Goal: Participate in discussion: Engage in conversation with other users on a specific topic

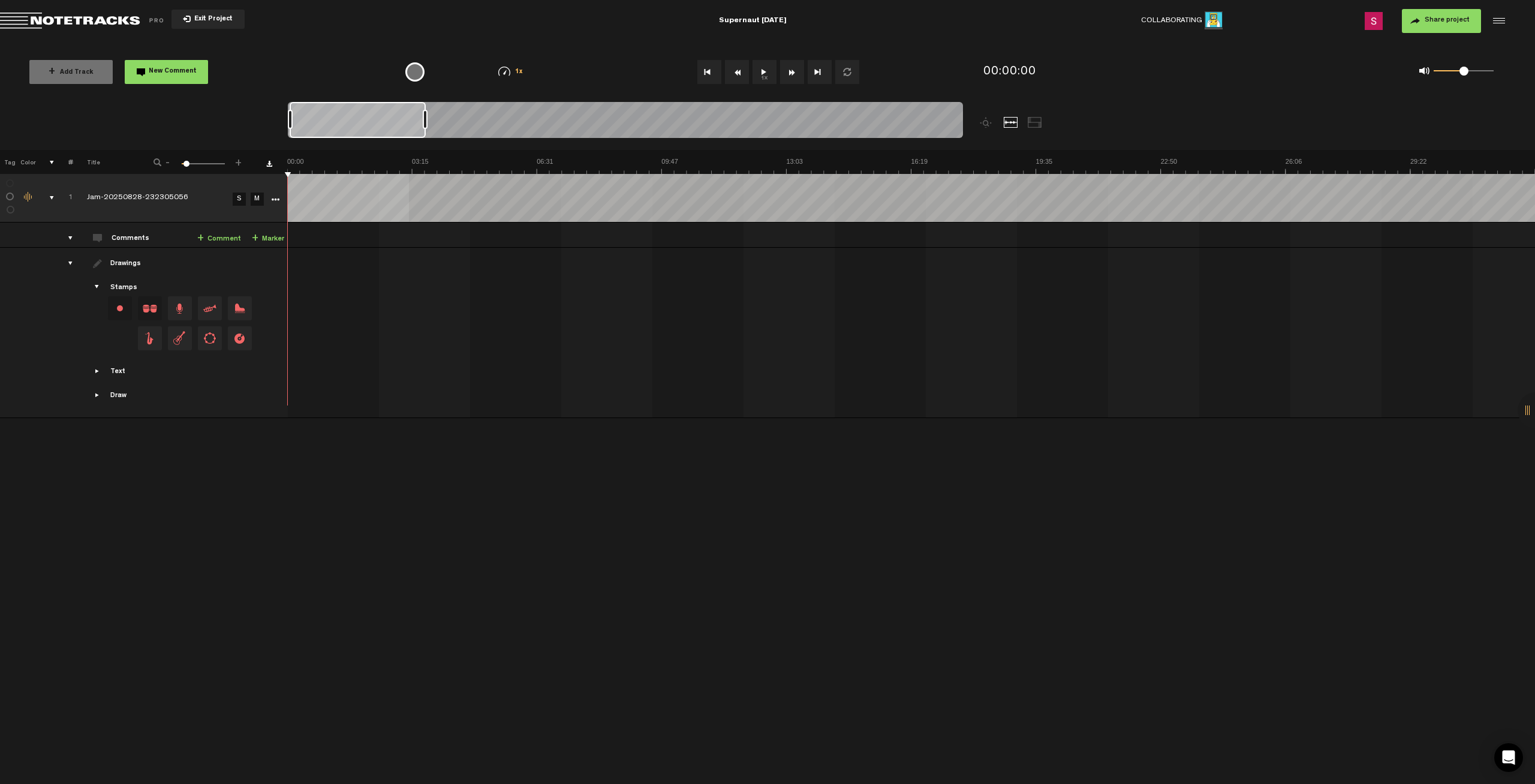
click at [423, 115] on div at bounding box center [626, 122] width 675 height 40
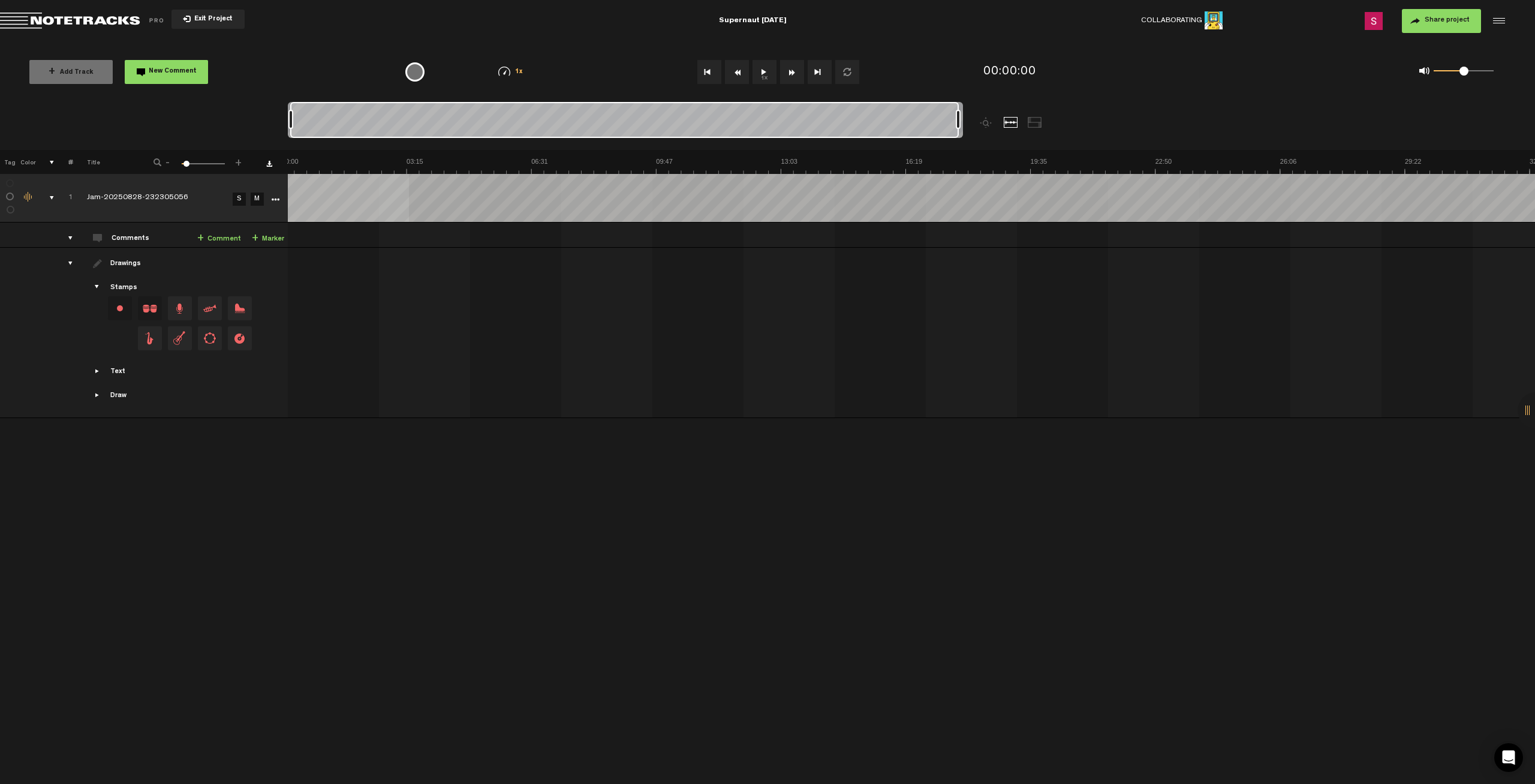
drag, startPoint x: 424, startPoint y: 115, endPoint x: 989, endPoint y: 138, distance: 565.5
click at [989, 138] on div at bounding box center [710, 126] width 844 height 48
click at [768, 69] on button "1x" at bounding box center [764, 72] width 24 height 24
drag, startPoint x: 1463, startPoint y: 70, endPoint x: 1480, endPoint y: 69, distance: 17.0
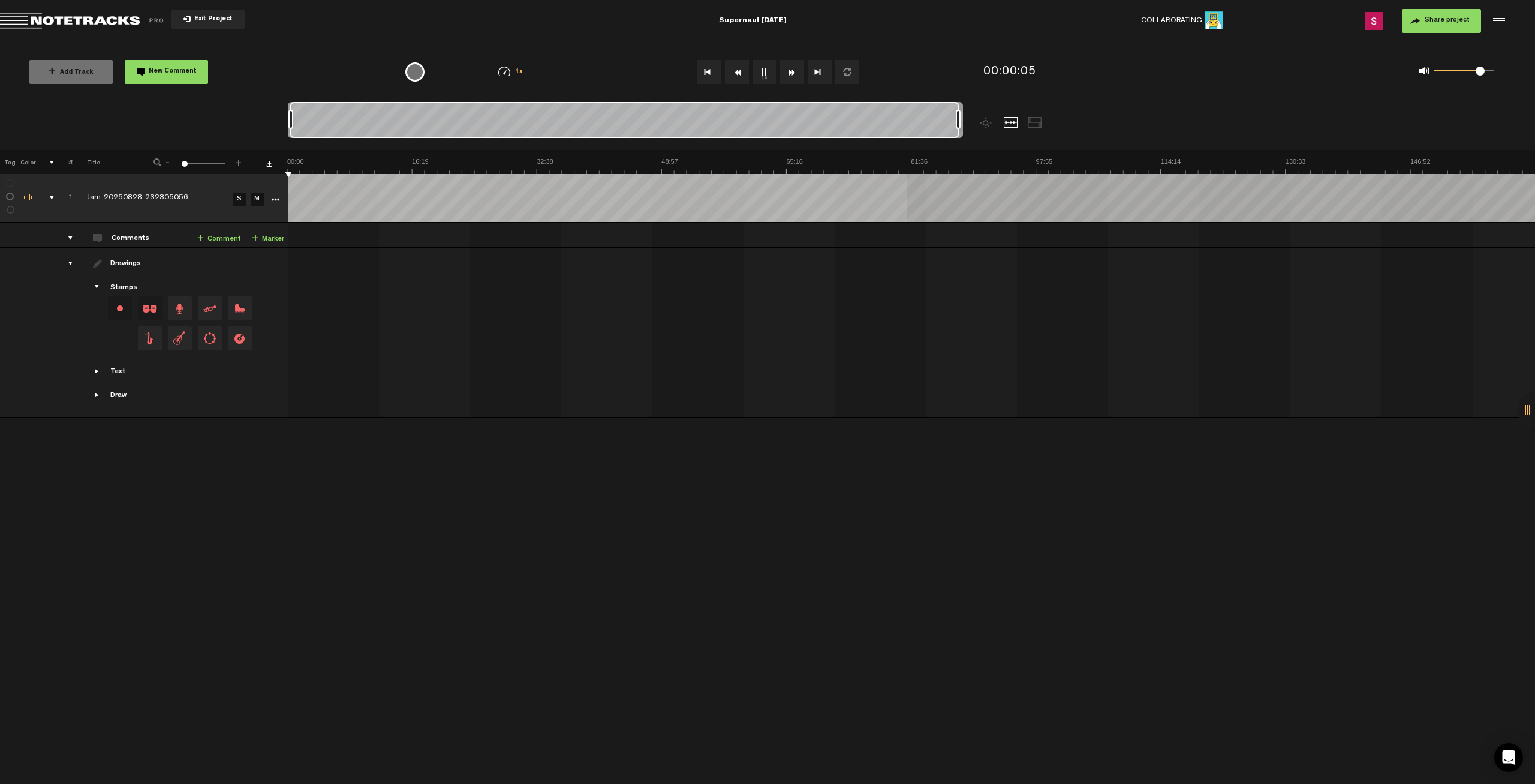
click at [1480, 69] on span at bounding box center [1480, 71] width 9 height 9
click at [1455, 71] on div "0 1 0.82" at bounding box center [1464, 71] width 60 height 2
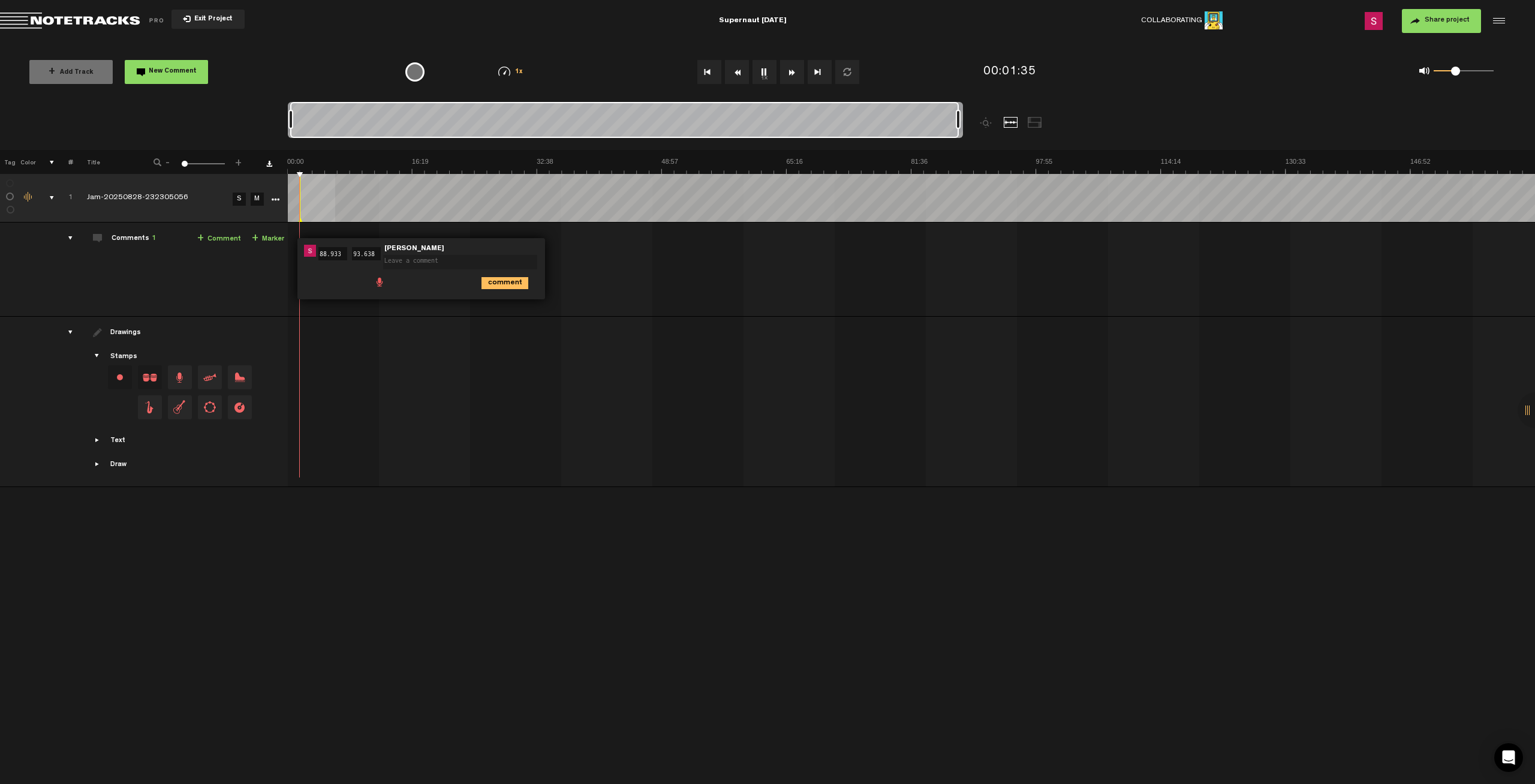
click at [443, 262] on textarea at bounding box center [460, 262] width 154 height 14
click at [570, 250] on span "Delete comment" at bounding box center [573, 250] width 14 height 9
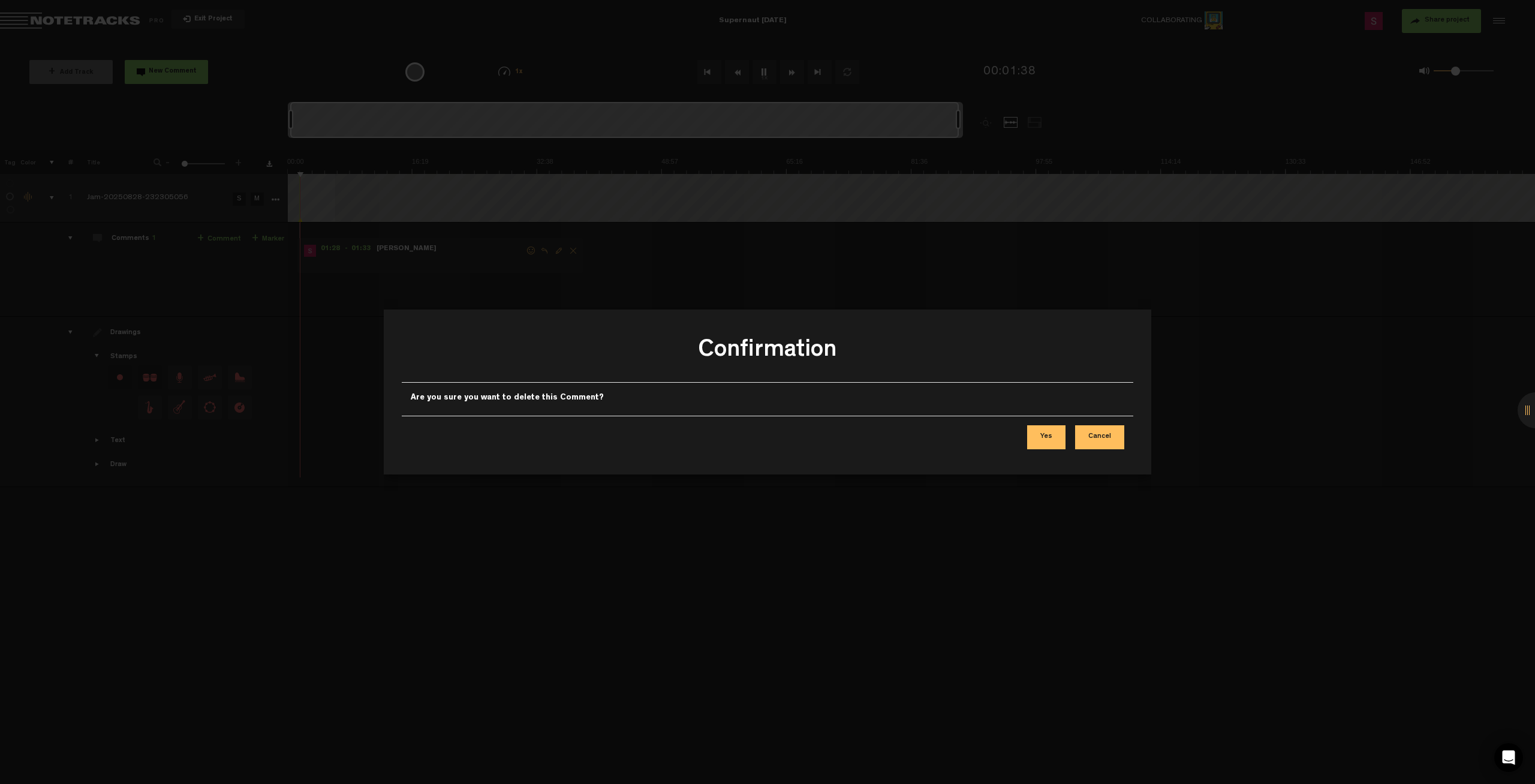
click at [1045, 433] on button "Yes" at bounding box center [1046, 437] width 39 height 24
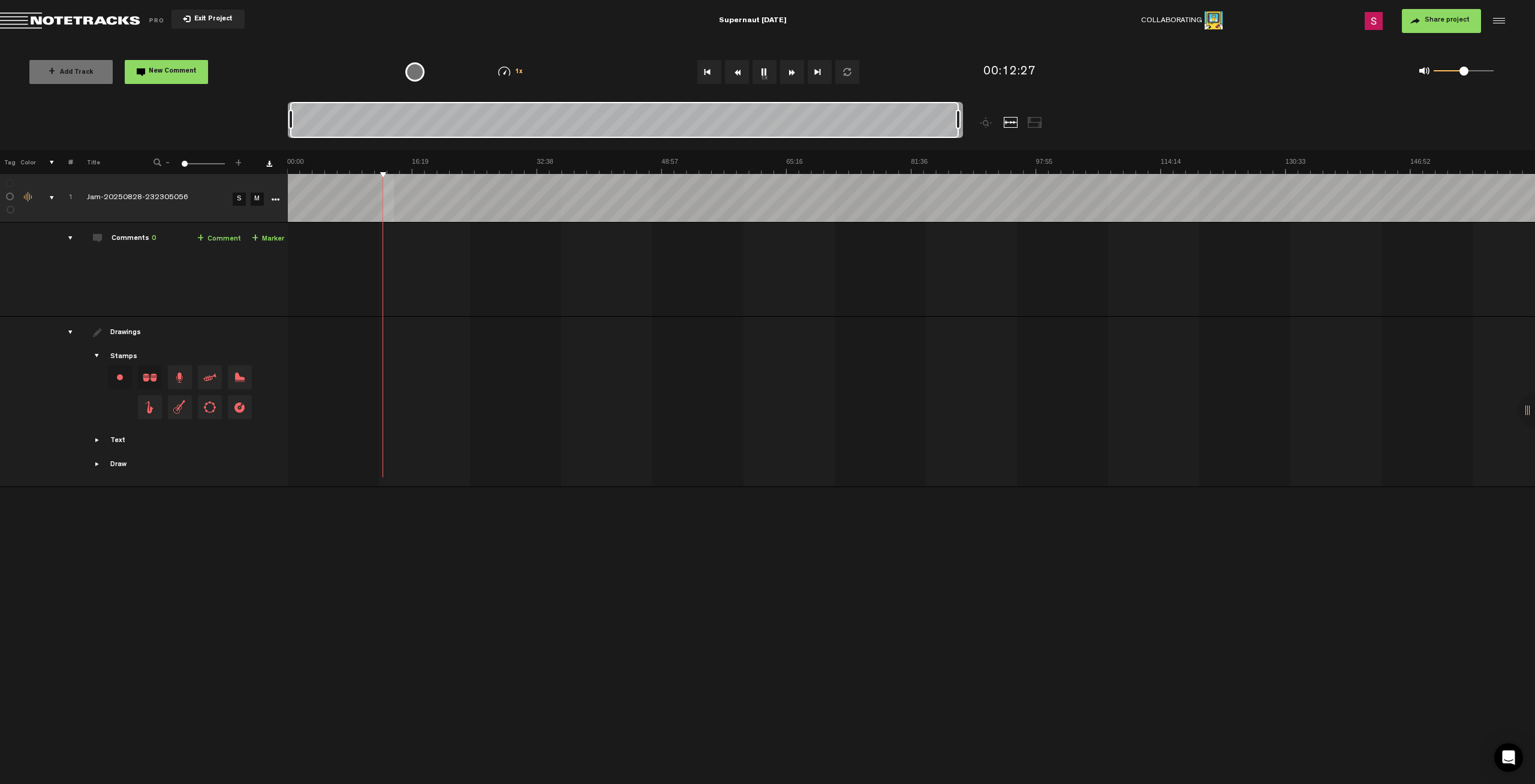
drag, startPoint x: 1453, startPoint y: 72, endPoint x: 1464, endPoint y: 72, distance: 11.0
click at [1464, 72] on span at bounding box center [1464, 71] width 9 height 9
click at [1470, 74] on span at bounding box center [1470, 71] width 9 height 9
click at [1471, 73] on span at bounding box center [1471, 71] width 9 height 9
click at [1469, 74] on span at bounding box center [1468, 71] width 9 height 9
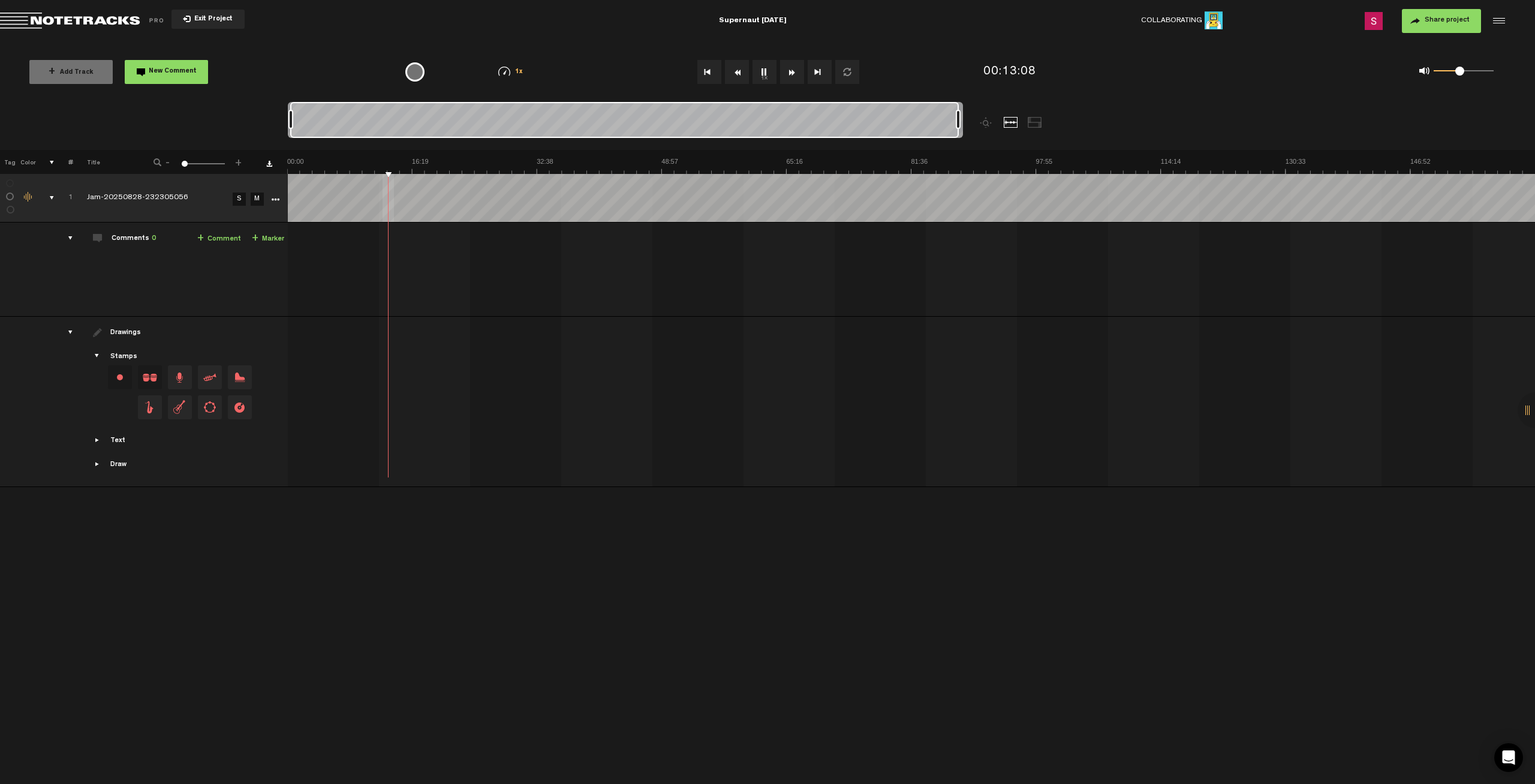
drag, startPoint x: 1469, startPoint y: 74, endPoint x: 1459, endPoint y: 74, distance: 10.0
click at [1459, 74] on span at bounding box center [1459, 71] width 9 height 9
click at [1456, 72] on span at bounding box center [1456, 71] width 9 height 9
click at [682, 279] on icon "comment" at bounding box center [685, 283] width 47 height 12
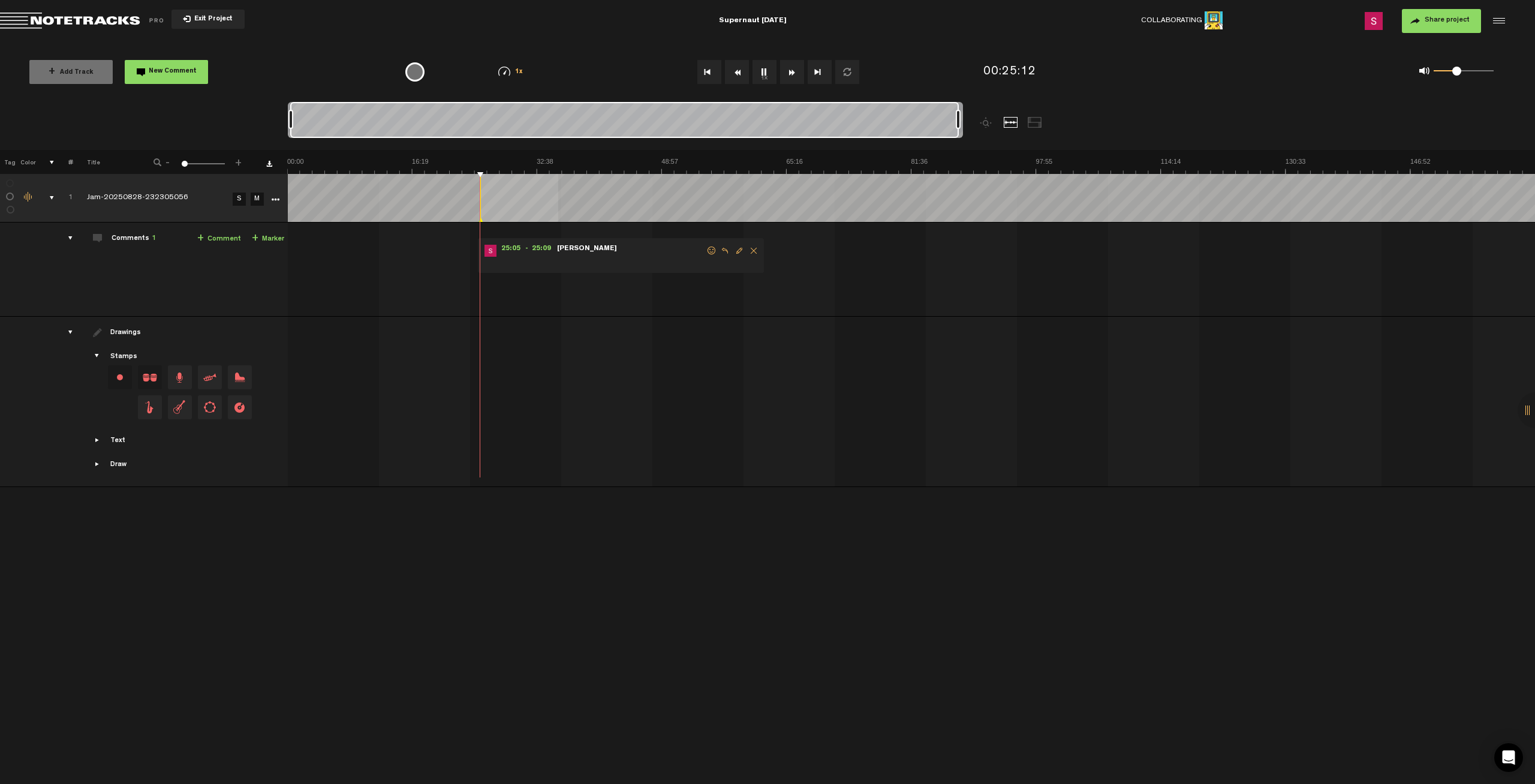
click at [749, 249] on span "Delete comment" at bounding box center [753, 250] width 14 height 9
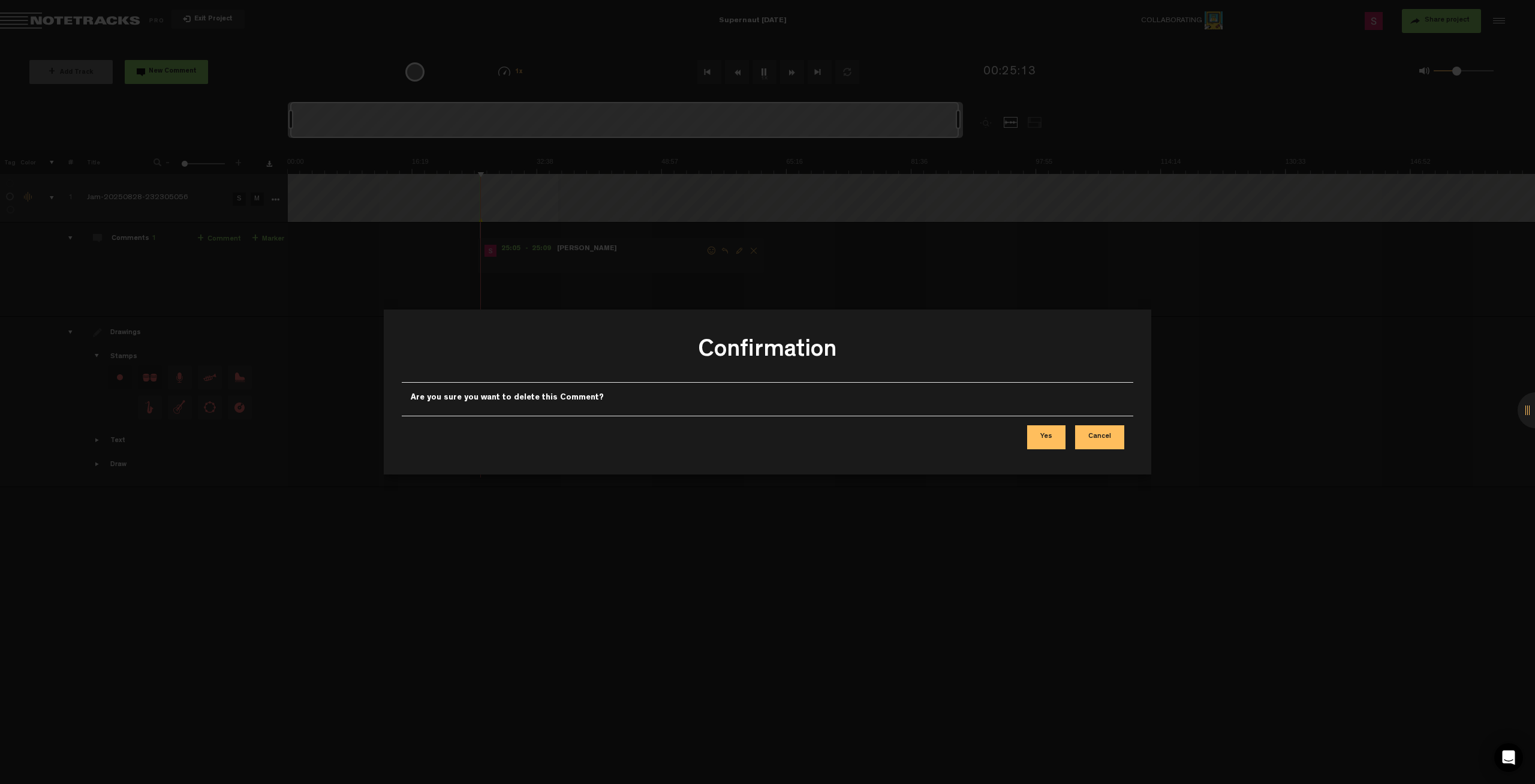
click at [1049, 439] on button "Yes" at bounding box center [1046, 437] width 39 height 24
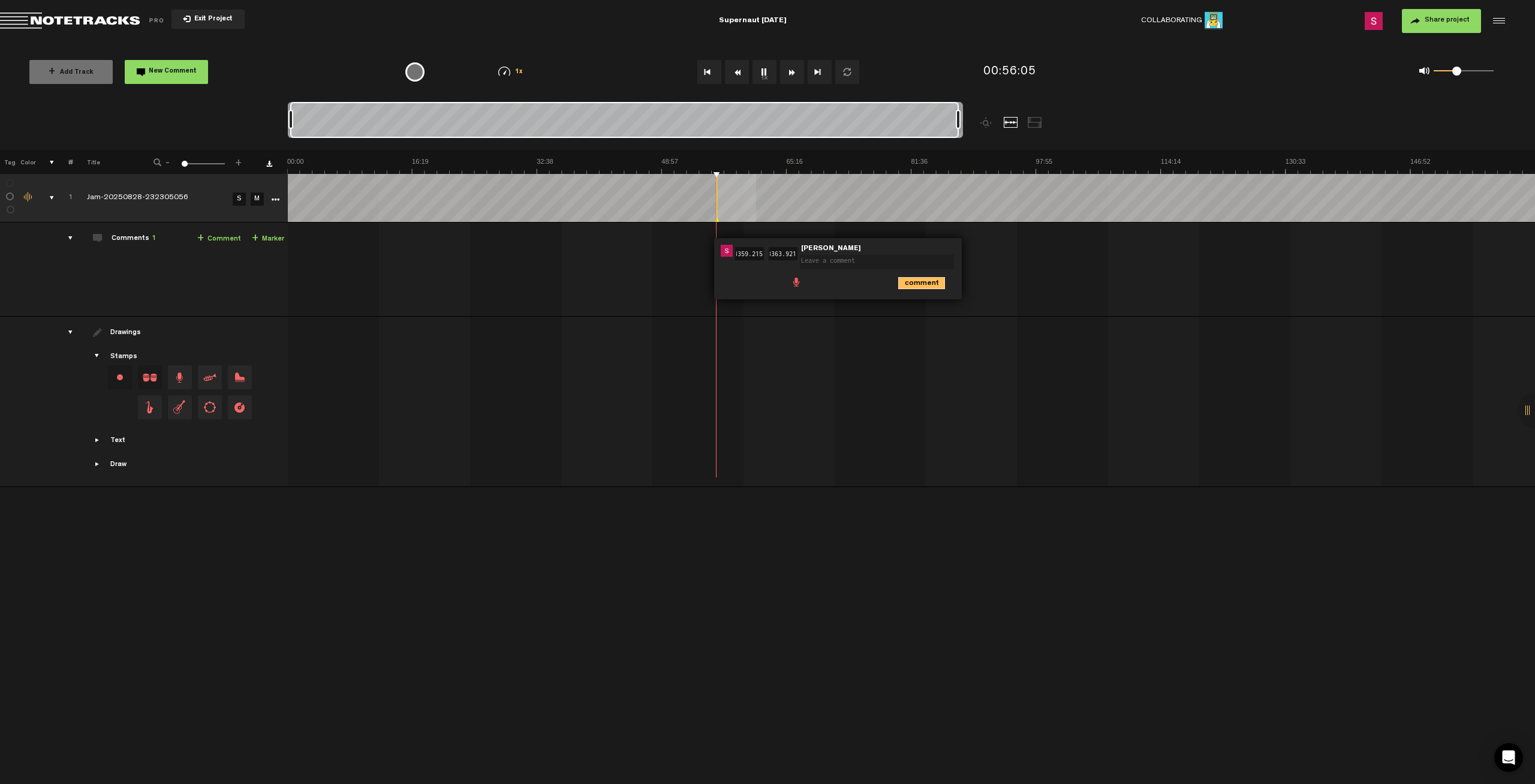
click at [915, 283] on icon "comment" at bounding box center [922, 283] width 47 height 12
click at [990, 254] on span "Delete comment" at bounding box center [990, 250] width 14 height 9
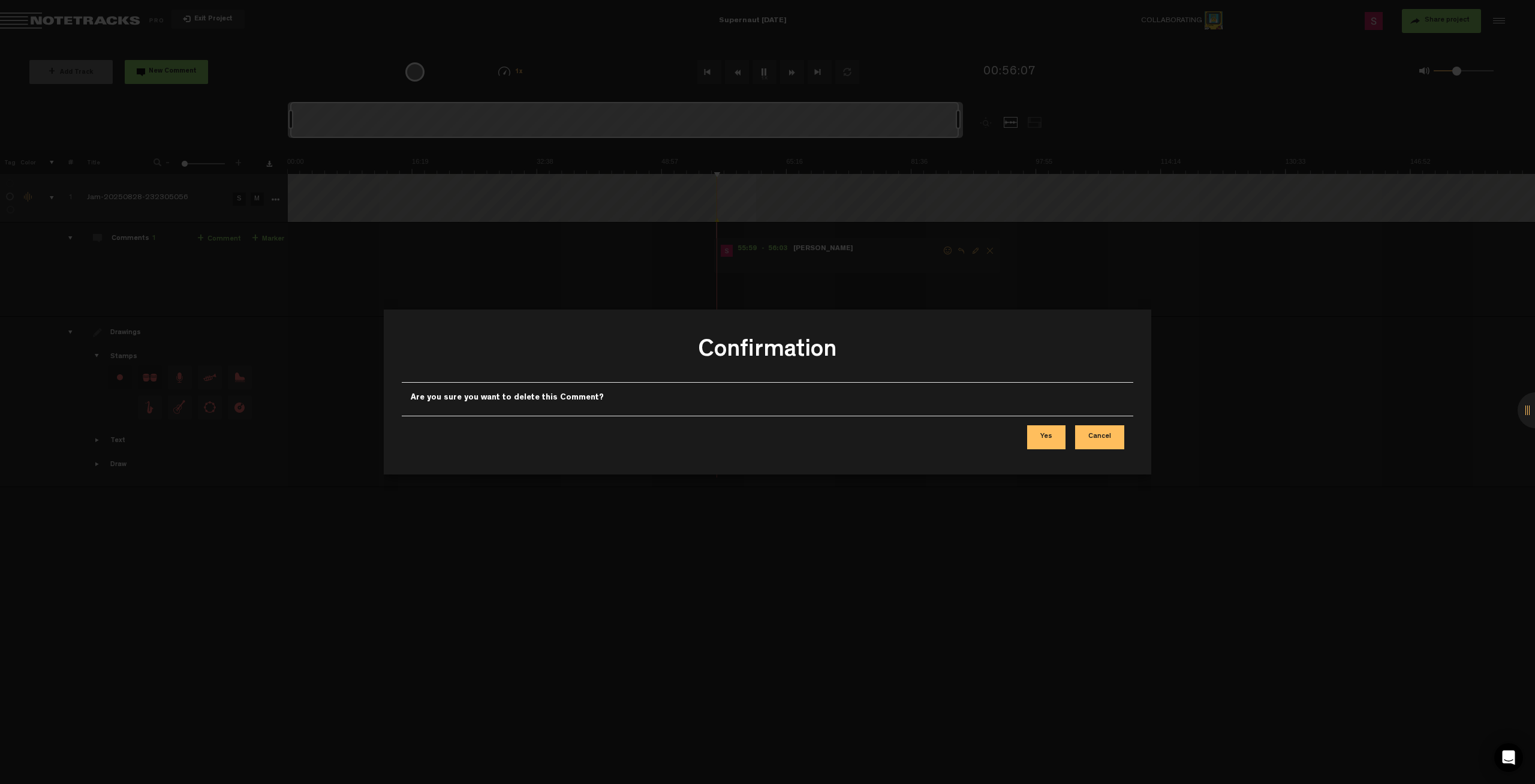
click at [1059, 439] on button "Yes" at bounding box center [1046, 437] width 39 height 24
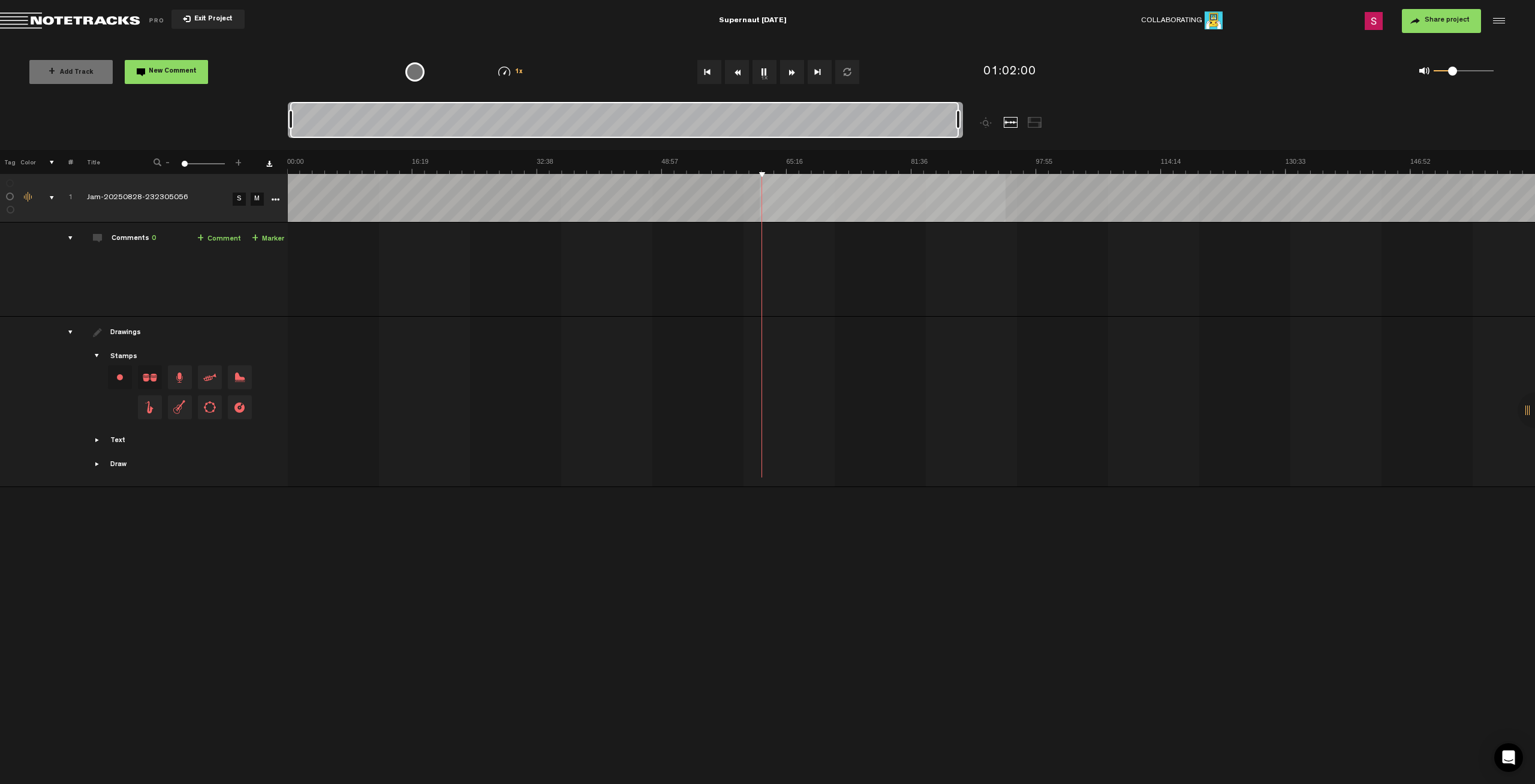
click at [1452, 70] on div "0 1 0.28" at bounding box center [1464, 71] width 60 height 2
click at [971, 277] on icon "comment" at bounding box center [980, 283] width 47 height 12
click at [1048, 249] on span "Delete comment" at bounding box center [1047, 250] width 14 height 9
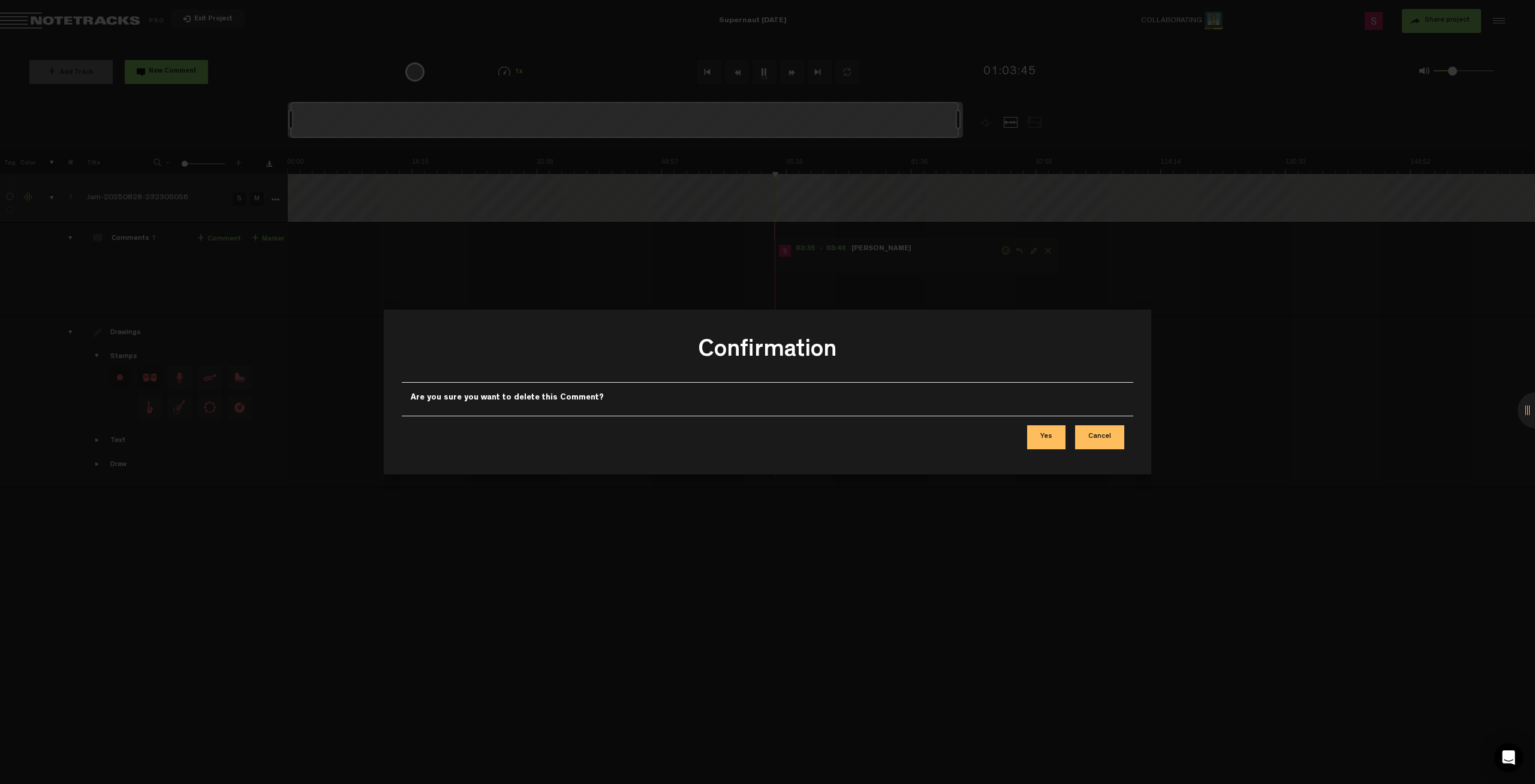
click at [1039, 433] on button "Yes" at bounding box center [1046, 437] width 39 height 24
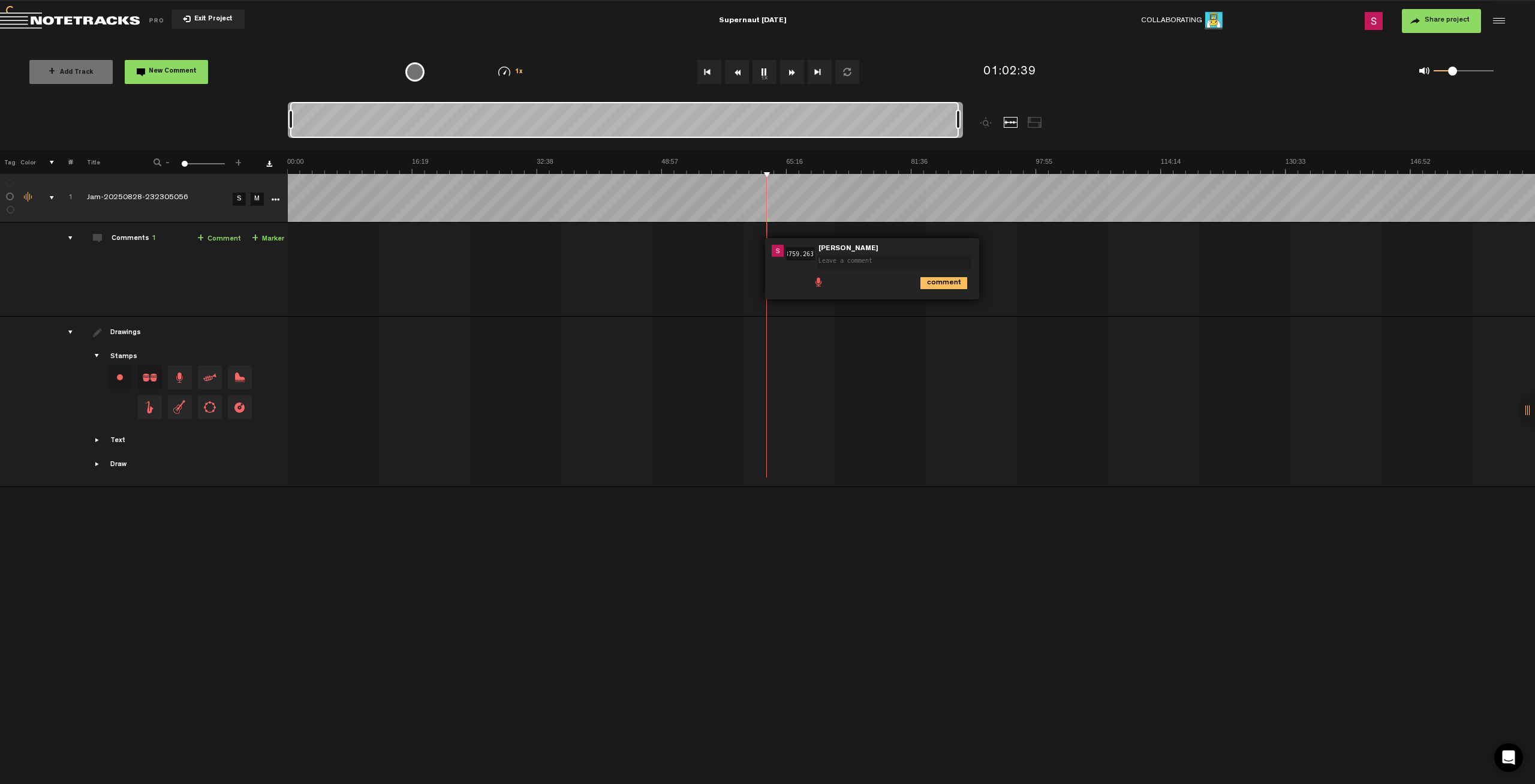
click at [767, 192] on div at bounding box center [767, 198] width 1 height 48
click at [889, 258] on textarea at bounding box center [894, 262] width 154 height 14
type textarea "S"
type textarea "[PERSON_NAME] start"
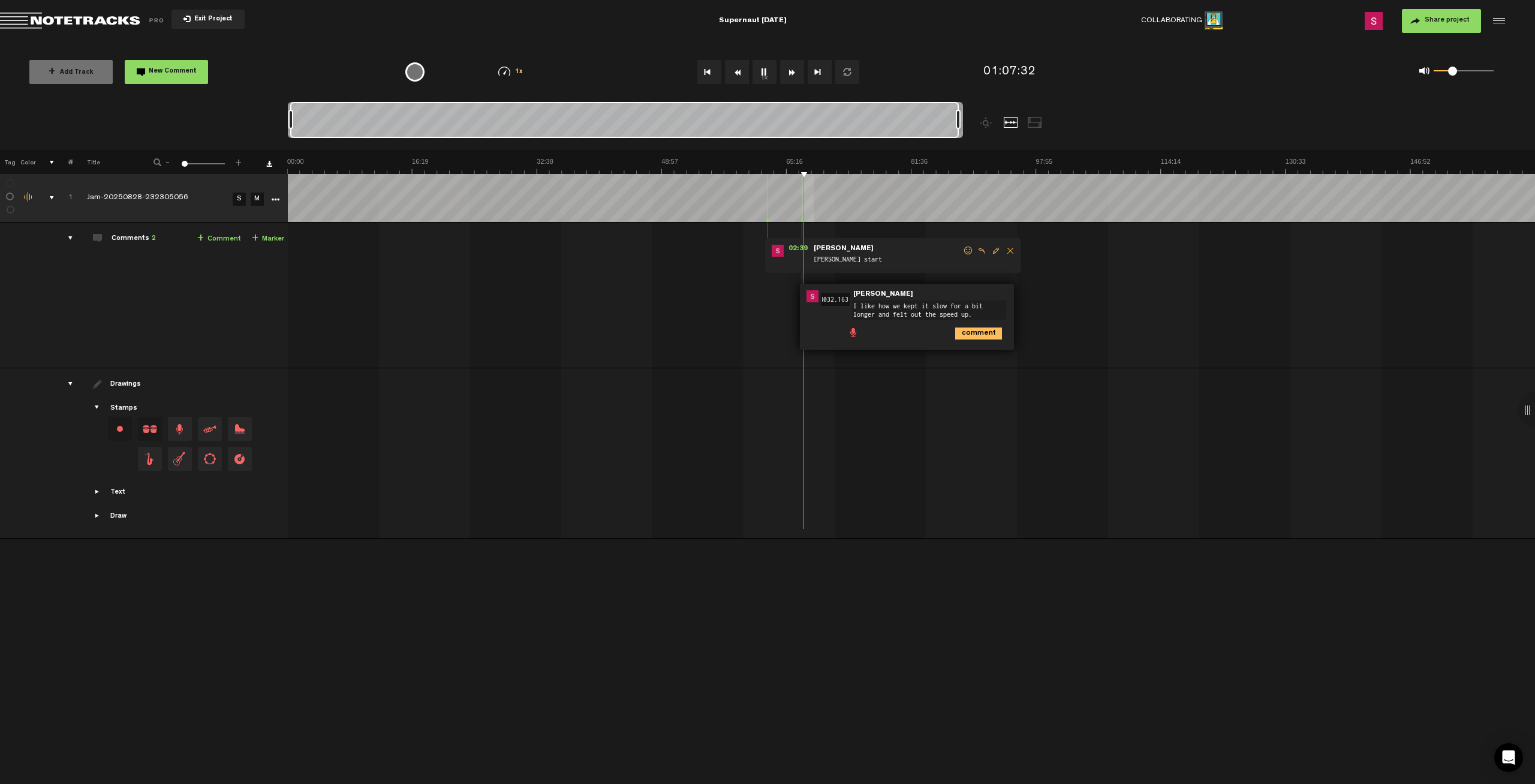
type textarea "I like how we kept it slow for a bit longer and felt out the speed up."
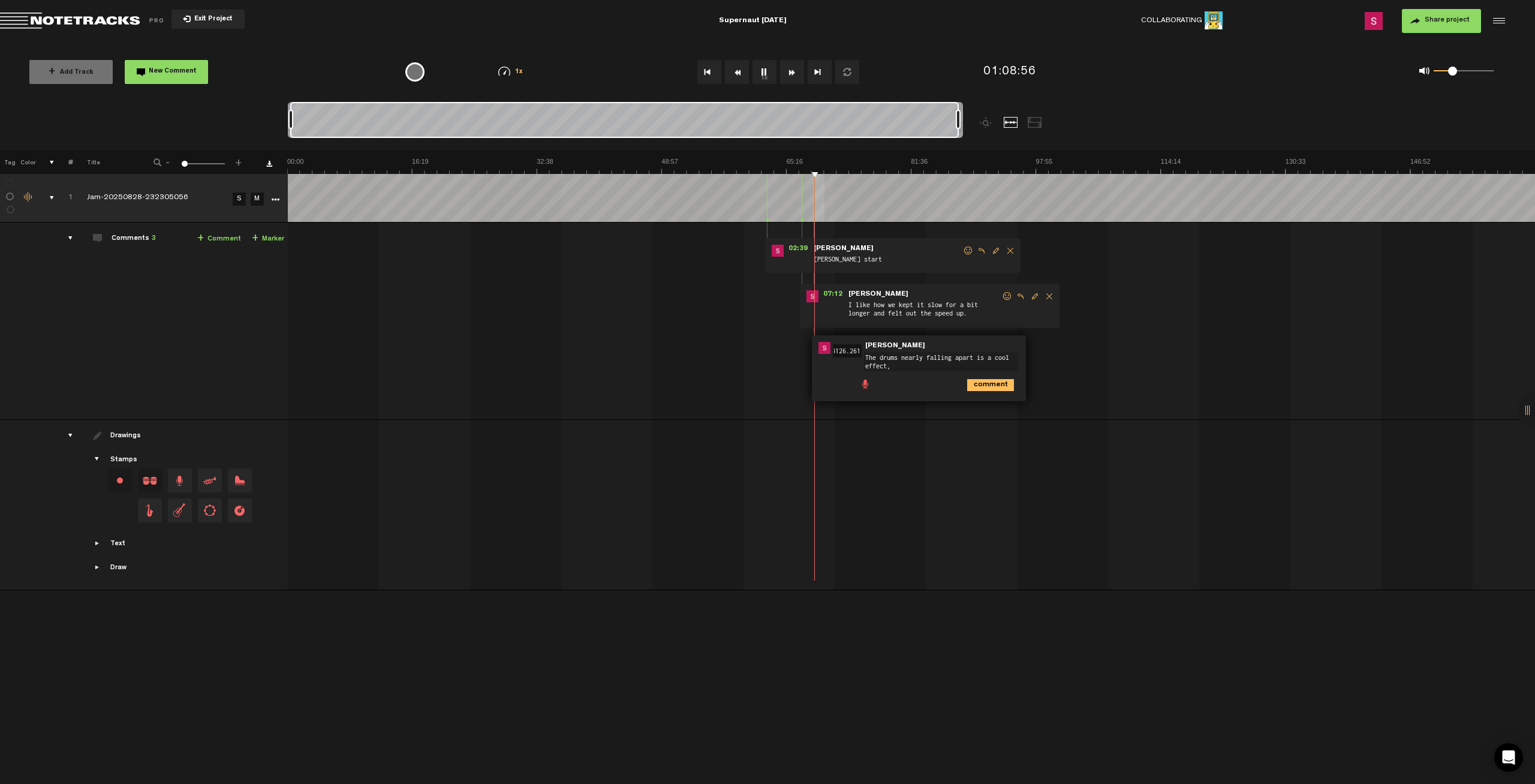
type textarea "The drums nearly falling apart is a cool effect"
click at [1057, 349] on span "Delete comment" at bounding box center [1061, 348] width 14 height 9
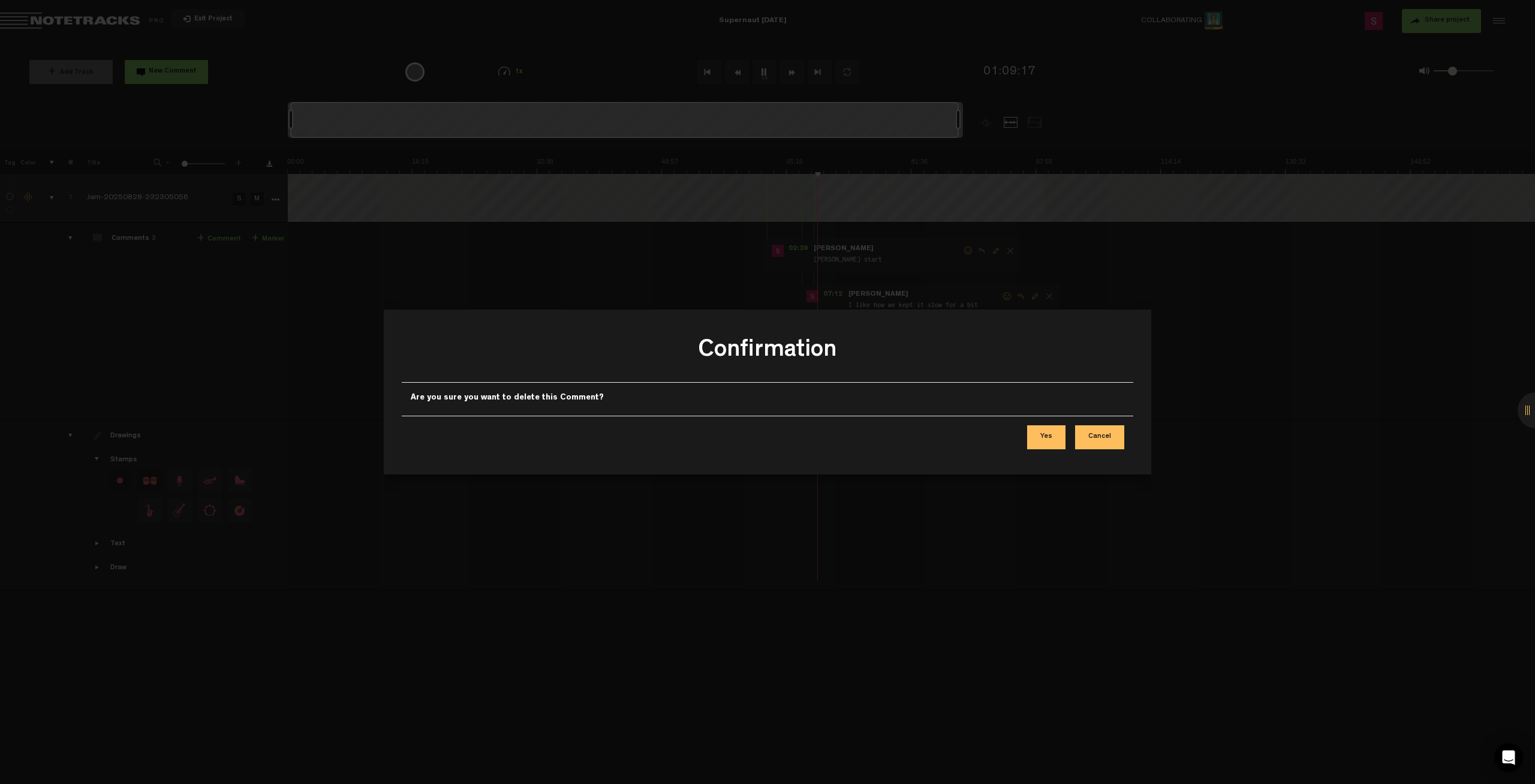
click at [1035, 436] on button "Yes" at bounding box center [1046, 437] width 39 height 24
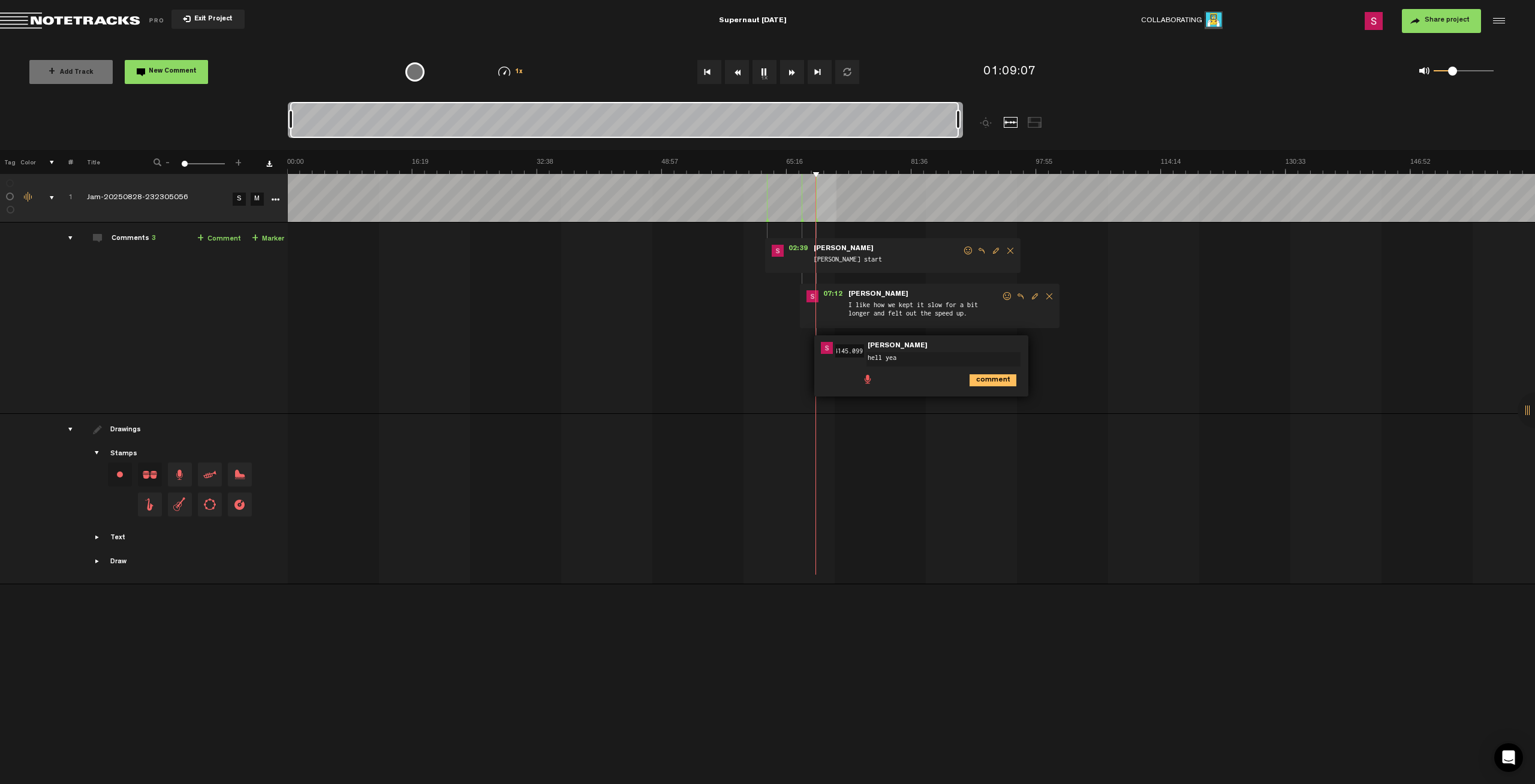
type textarea "hell yeah"
click at [663, 39] on md-toolbar "Exit Project Supernaut [DATE] Collaborating 1 Share project Save project" at bounding box center [768, 21] width 1535 height 42
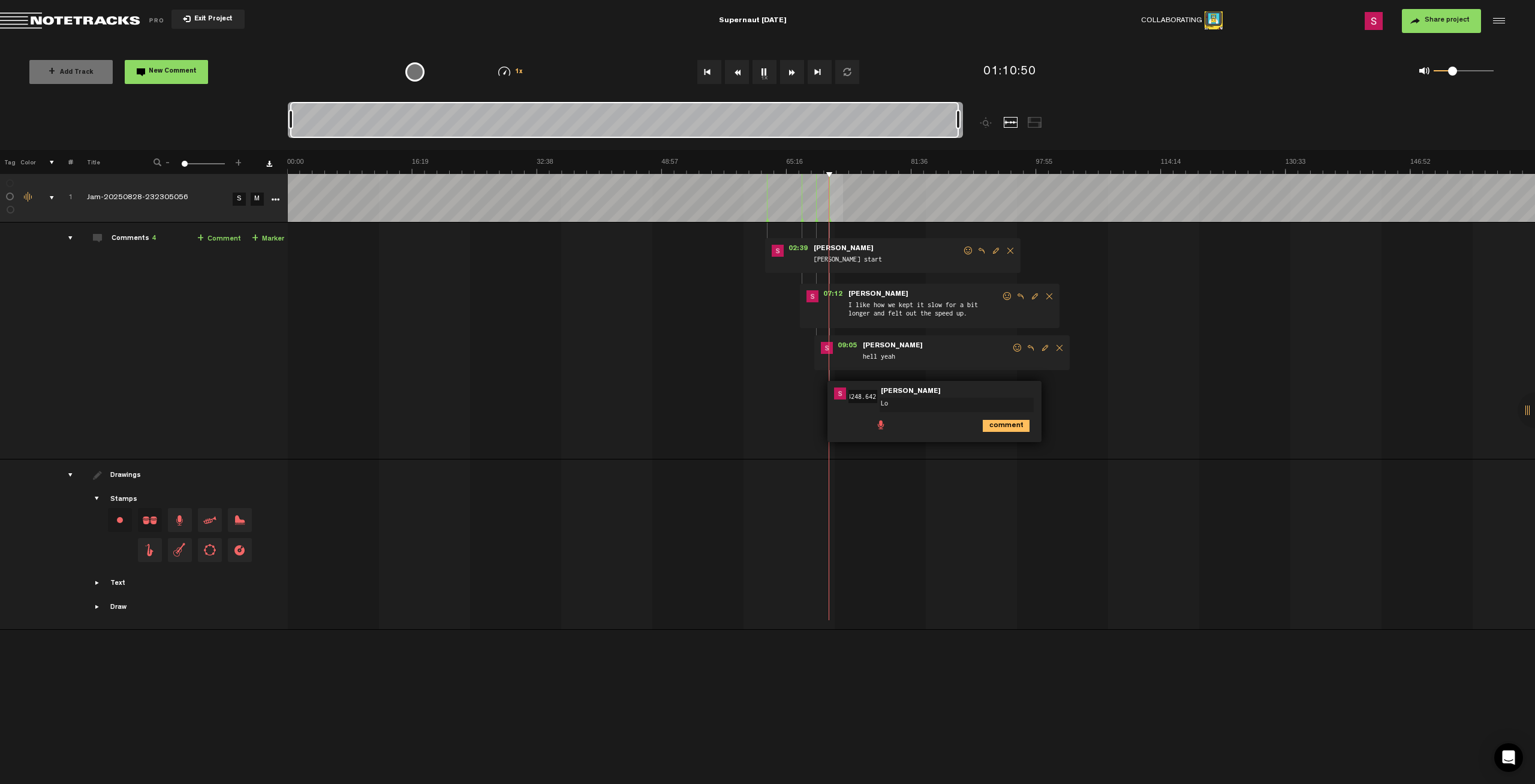
type textarea "L"
type textarea "Locked in and back to the sludge, perfect"
click at [1002, 424] on icon "comment" at bounding box center [1006, 426] width 47 height 12
click at [567, 20] on md-toolbar "Exit Project Supernaut [DATE] Collaborating 1 Share project Save project" at bounding box center [768, 21] width 1535 height 42
click at [759, 76] on button "1x" at bounding box center [764, 72] width 24 height 24
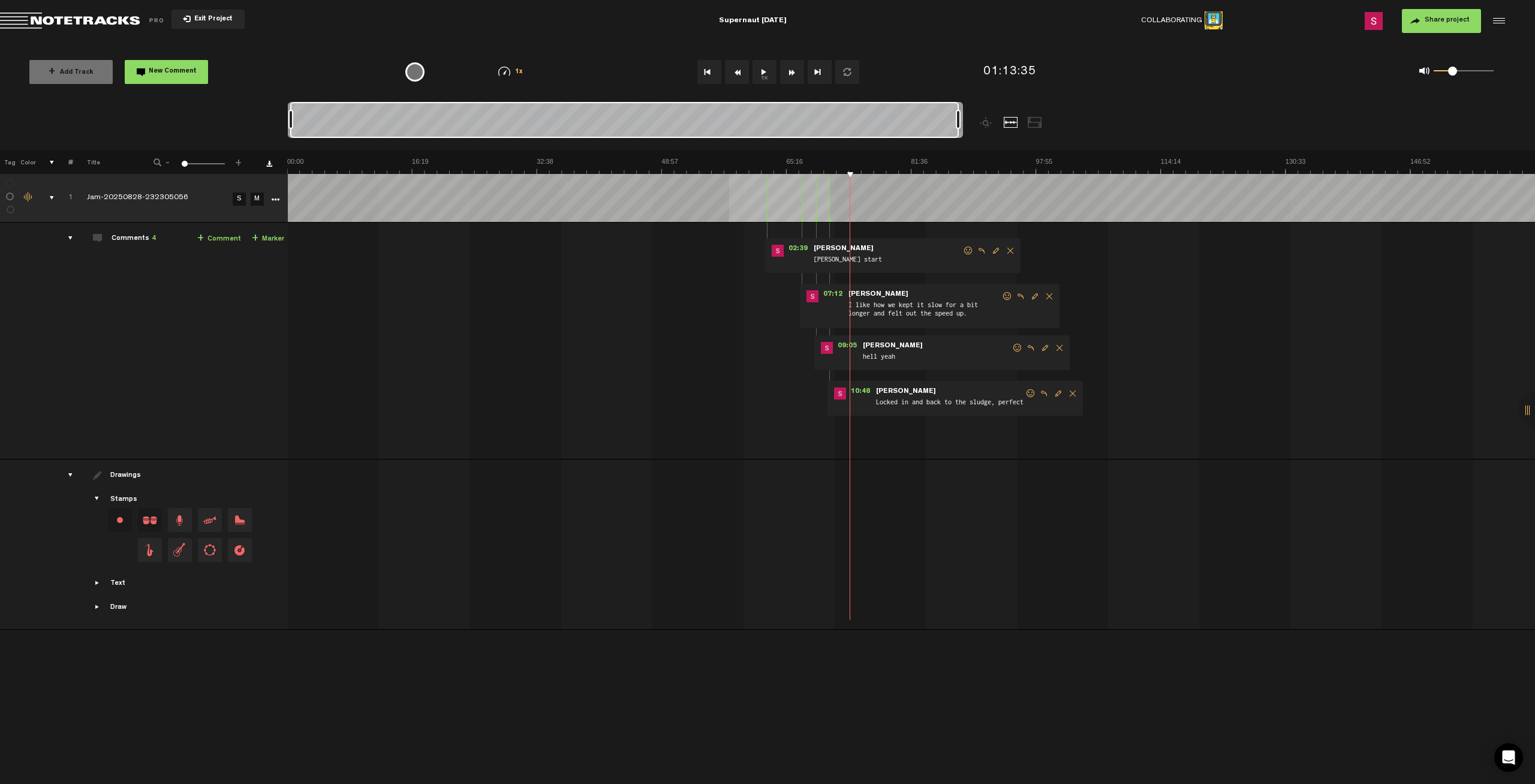
click at [399, 672] on div "+ New drawing Tag Color # Title - 1 100 1 + 1 Jam-20250828-232305056 S M Export…" at bounding box center [768, 467] width 1535 height 634
click at [802, 193] on div at bounding box center [802, 198] width 1 height 48
click at [831, 294] on span "07:12" at bounding box center [833, 297] width 29 height 12
click at [764, 79] on button "1x" at bounding box center [764, 72] width 24 height 24
click at [621, 69] on div "1x" at bounding box center [772, 72] width 413 height 42
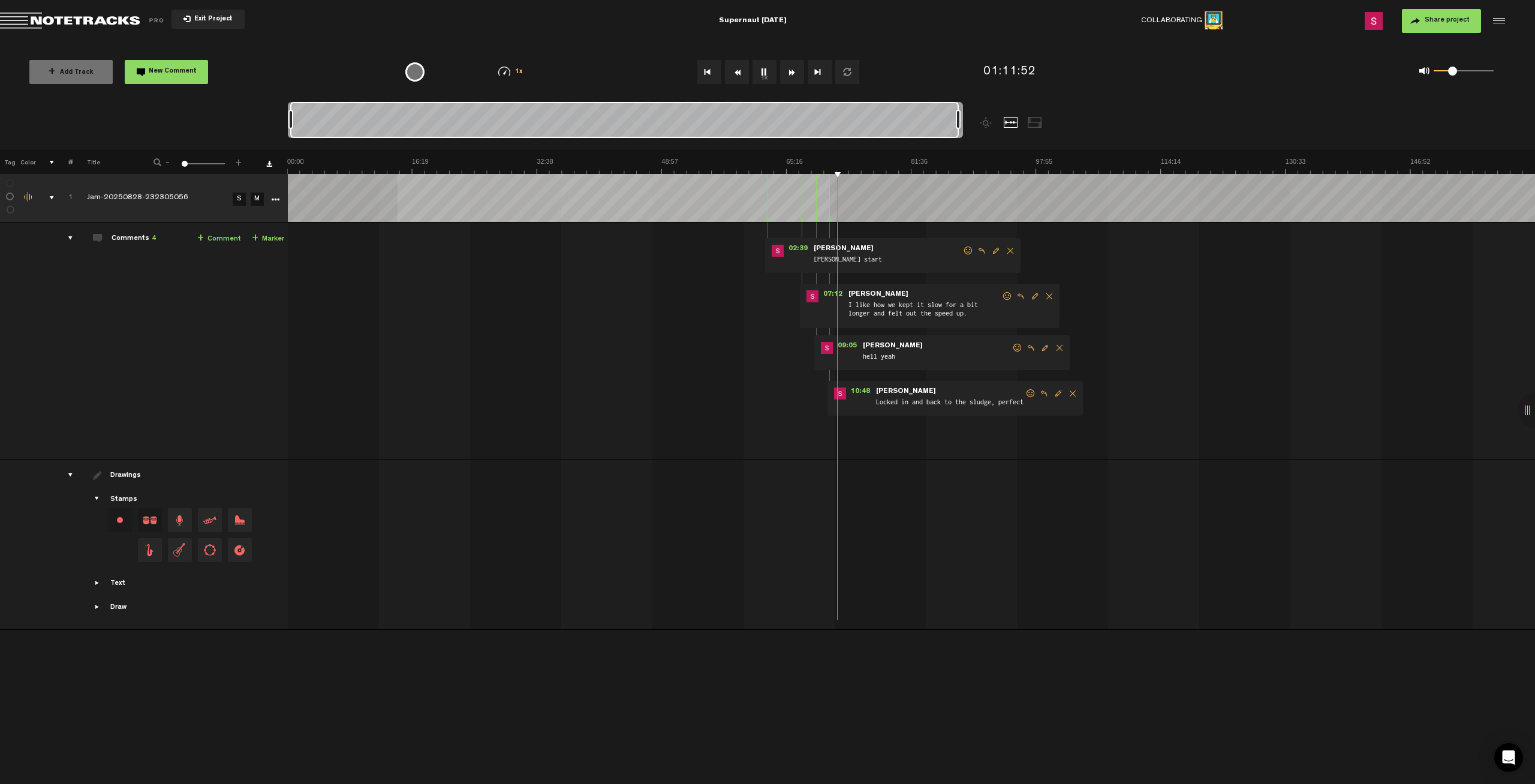
click at [768, 71] on button "1x" at bounding box center [764, 72] width 24 height 24
